Goal: Task Accomplishment & Management: Manage account settings

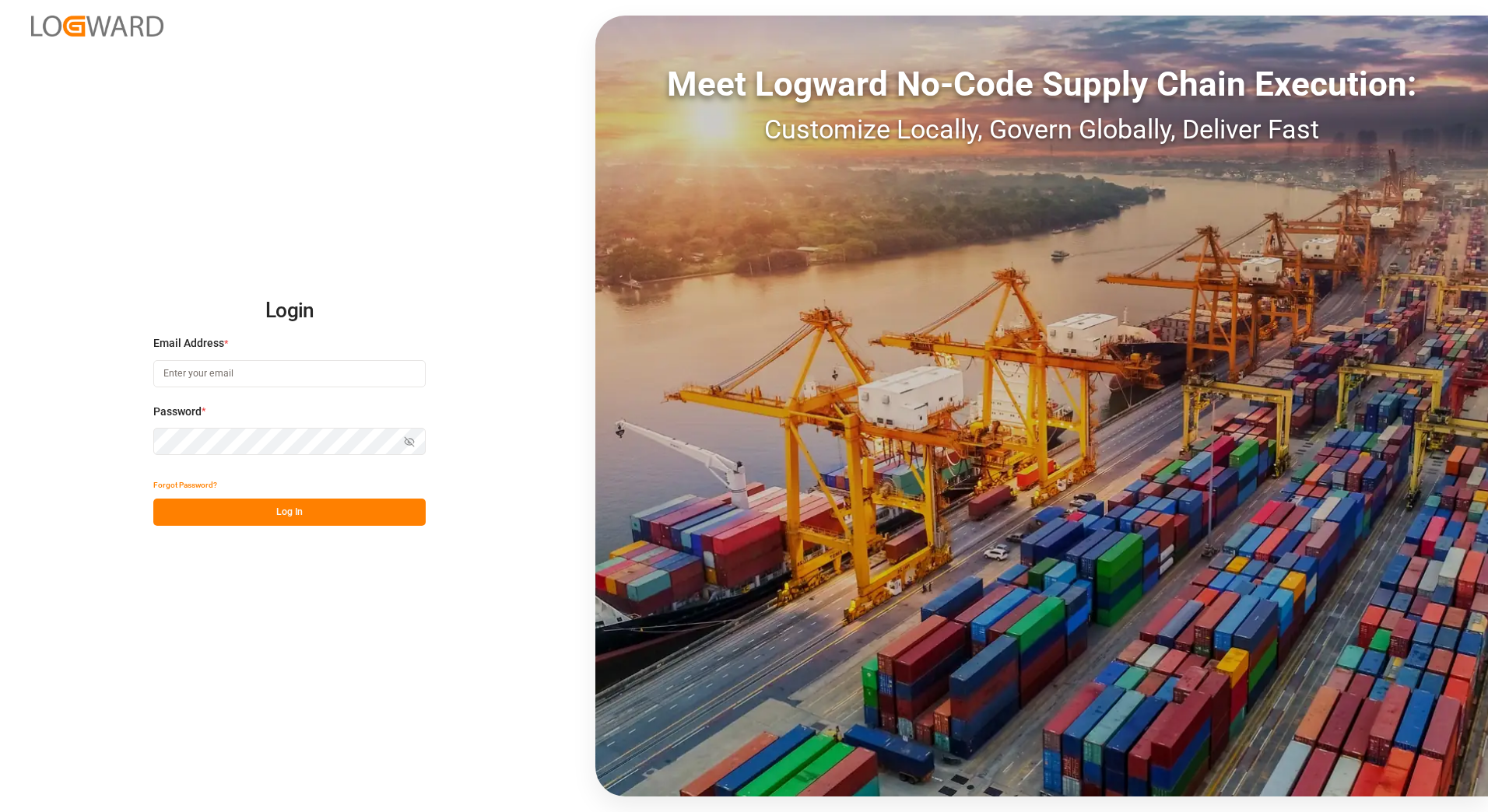
click at [257, 372] on input at bounding box center [289, 374] width 272 height 27
type input "[PERSON_NAME][EMAIL_ADDRESS][PERSON_NAME][DOMAIN_NAME]"
click at [307, 514] on button "Log In" at bounding box center [289, 512] width 272 height 27
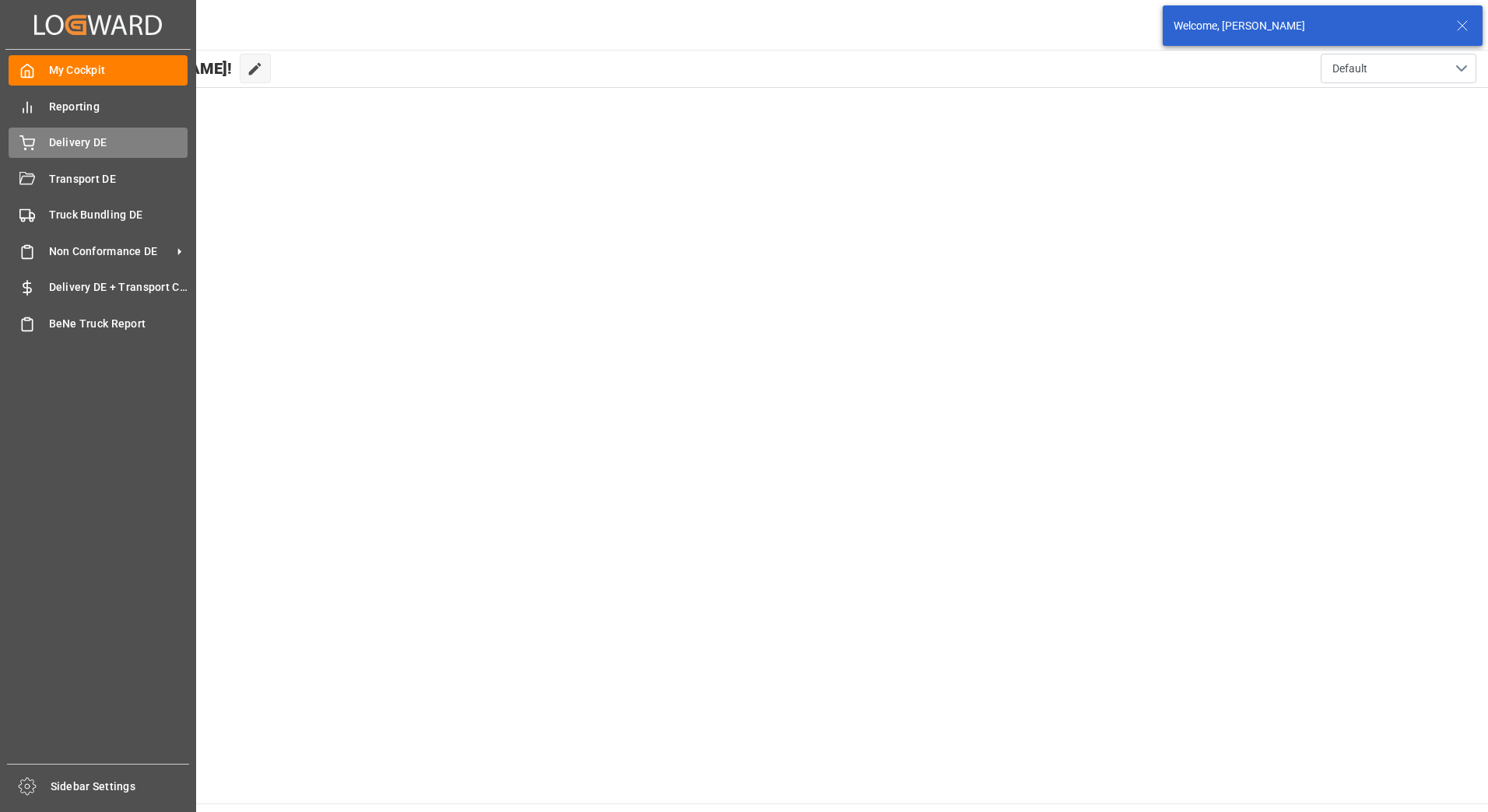
click at [22, 138] on icon at bounding box center [28, 141] width 14 height 10
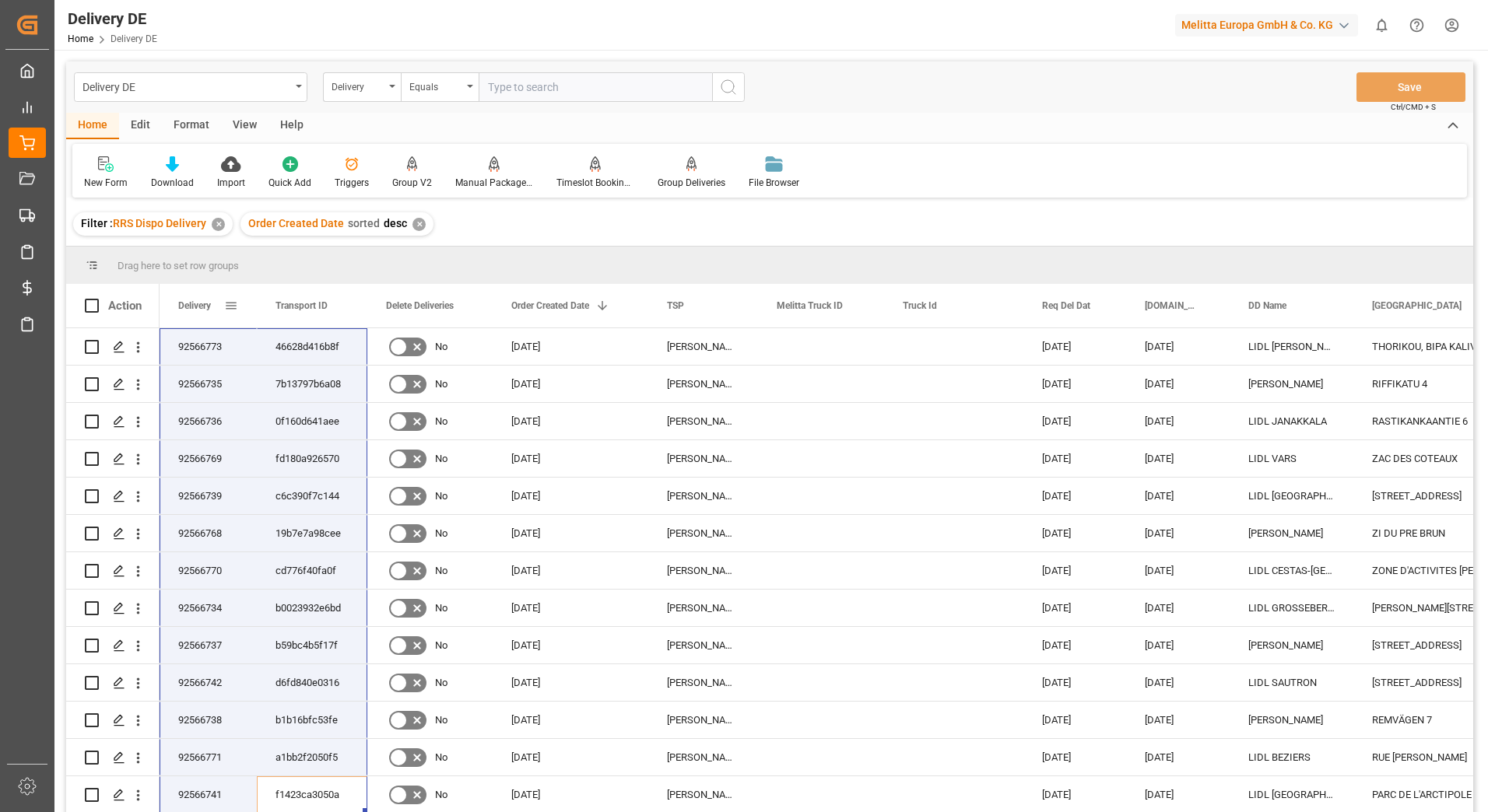
drag, startPoint x: 242, startPoint y: 465, endPoint x: 186, endPoint y: 308, distance: 166.7
click at [186, 308] on div "Action Delivery Transport ID Delete Deliveries 1 TSP" at bounding box center [769, 553] width 1407 height 538
